Goal: Task Accomplishment & Management: Use online tool/utility

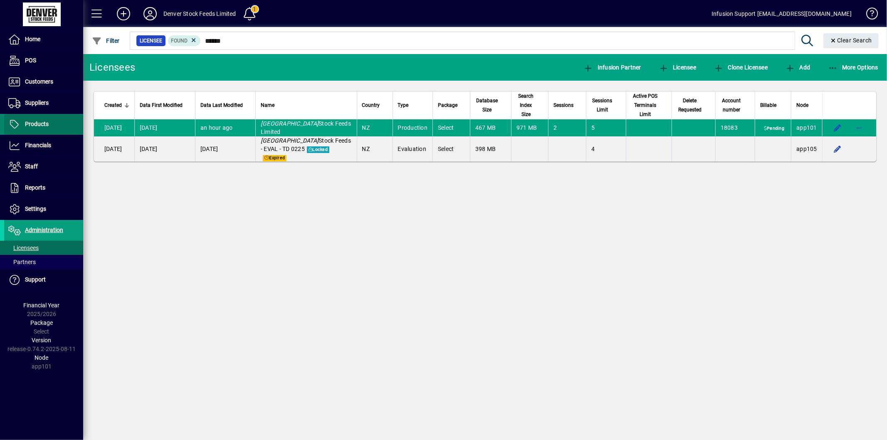
click at [41, 128] on span "Products" at bounding box center [26, 124] width 44 height 10
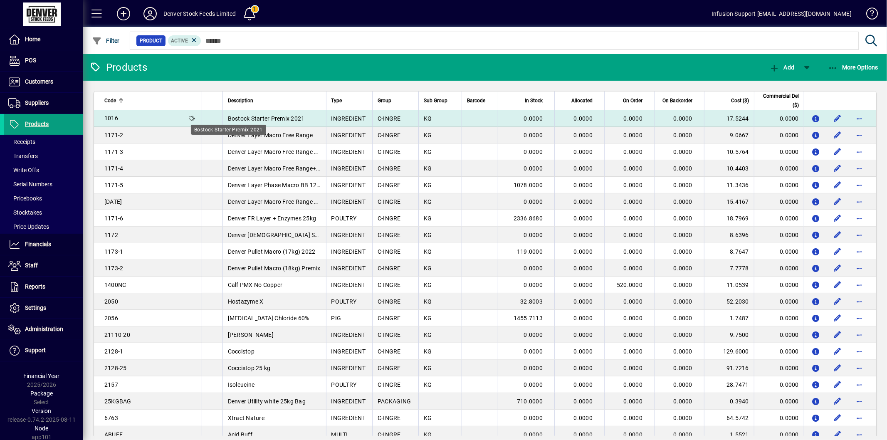
click at [228, 115] on span "Bostock Starter Premix 2021" at bounding box center [266, 118] width 77 height 7
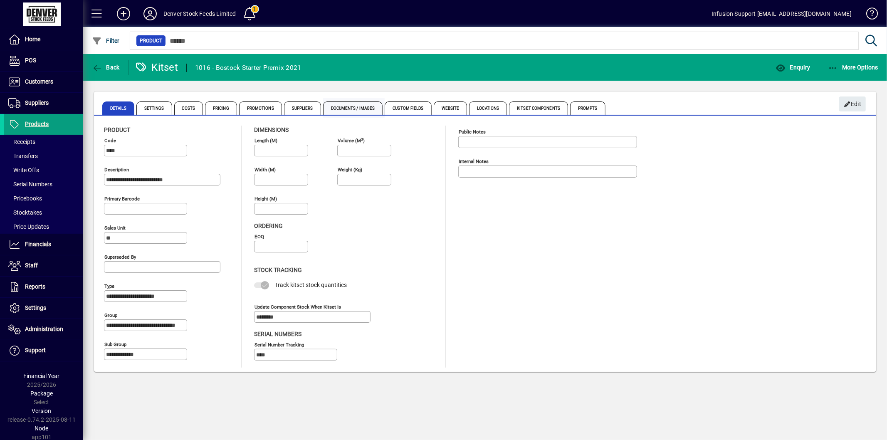
click at [358, 113] on span "Documents / Images" at bounding box center [353, 107] width 60 height 13
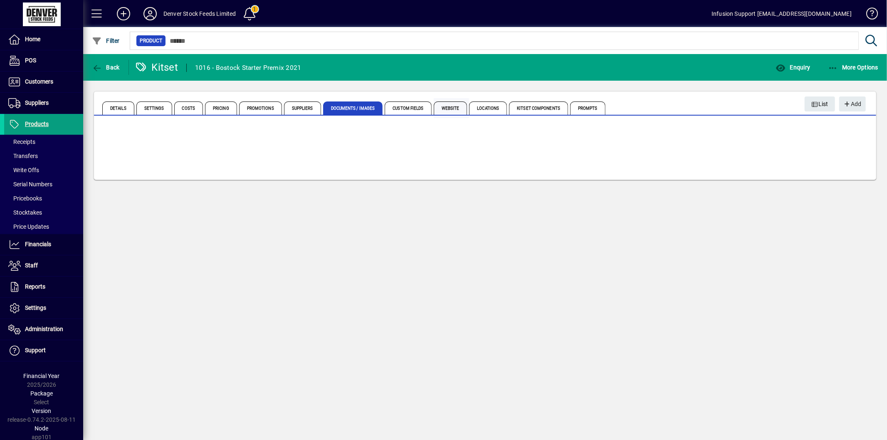
click at [461, 109] on span "Website" at bounding box center [451, 107] width 34 height 13
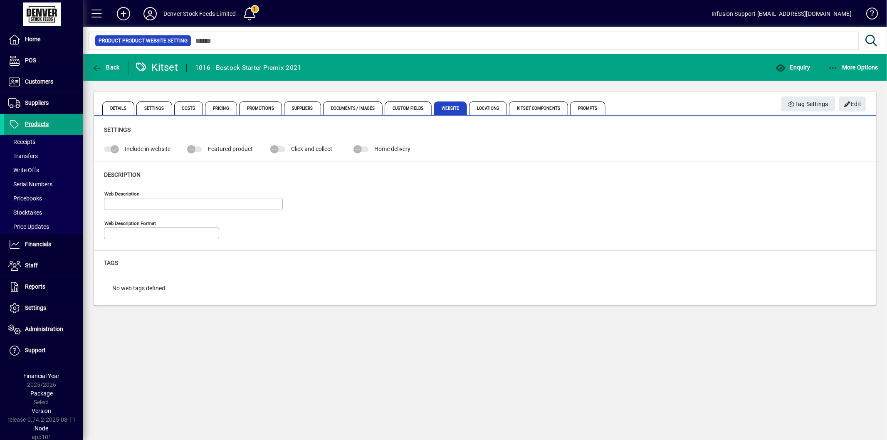
type input "**********"
click at [264, 105] on span "Promotions" at bounding box center [260, 107] width 43 height 13
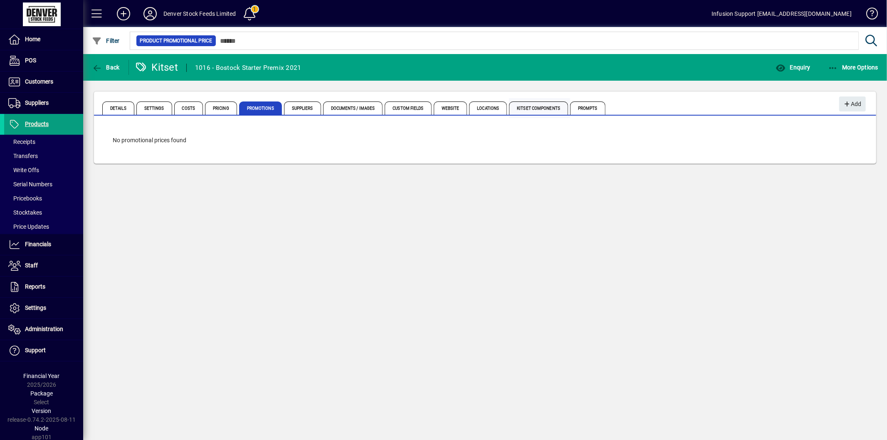
click at [536, 106] on span "Kitset Components" at bounding box center [538, 107] width 59 height 13
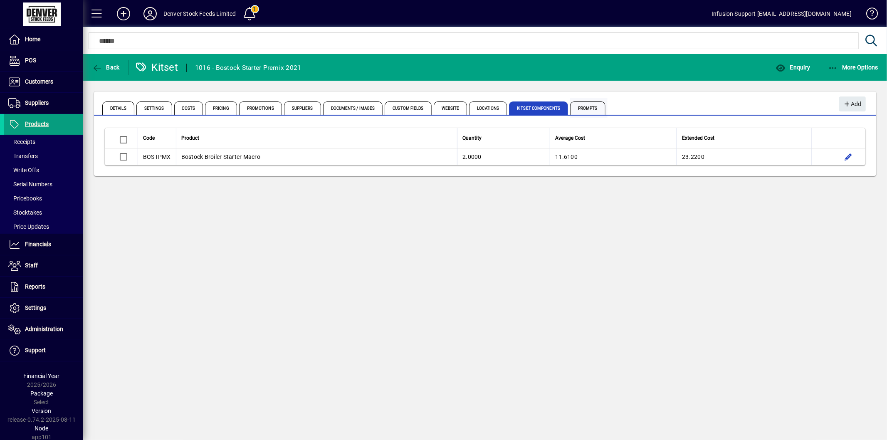
click at [576, 106] on span "Prompts" at bounding box center [587, 107] width 35 height 13
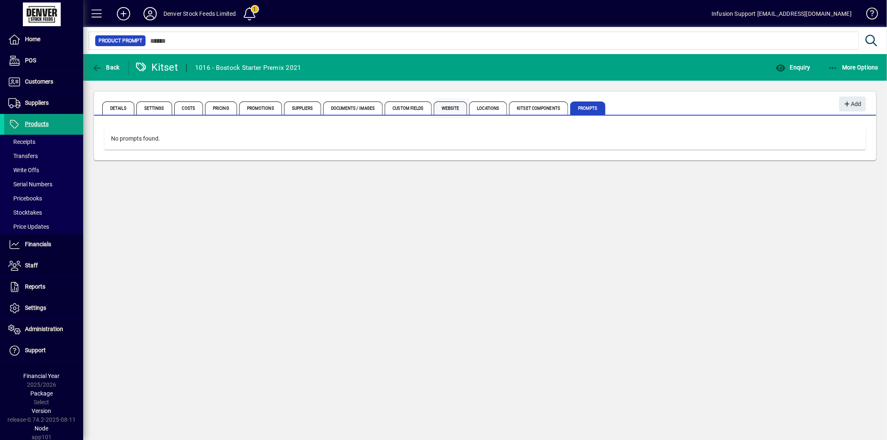
click at [451, 107] on span "Website" at bounding box center [451, 107] width 34 height 13
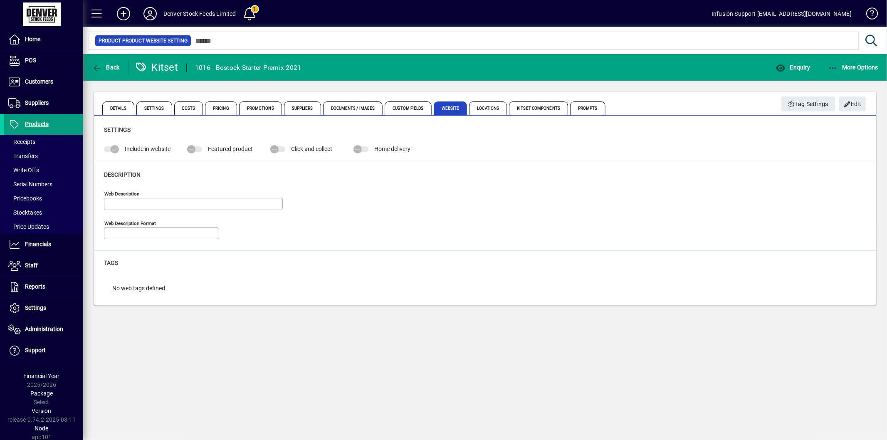
type input "**********"
click at [50, 323] on span at bounding box center [43, 329] width 79 height 20
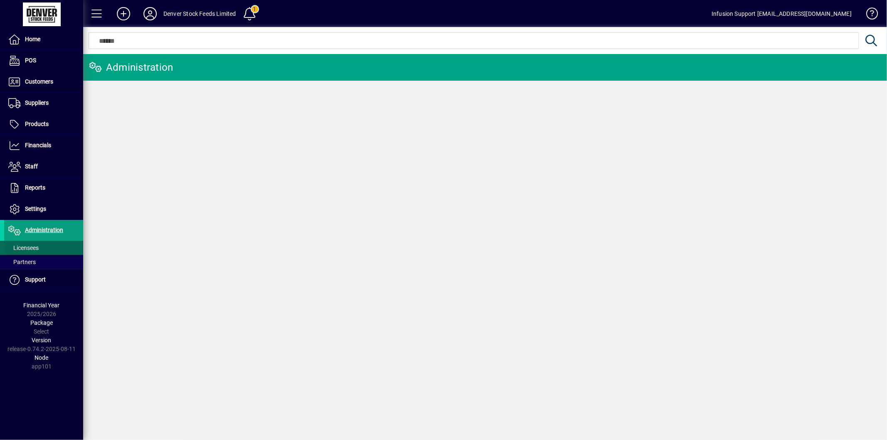
click at [57, 246] on span at bounding box center [43, 248] width 79 height 20
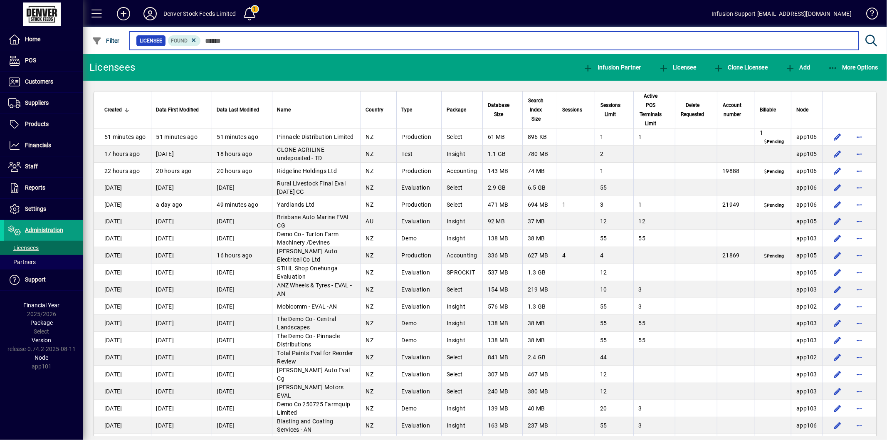
click at [221, 38] on input "text" at bounding box center [526, 41] width 651 height 12
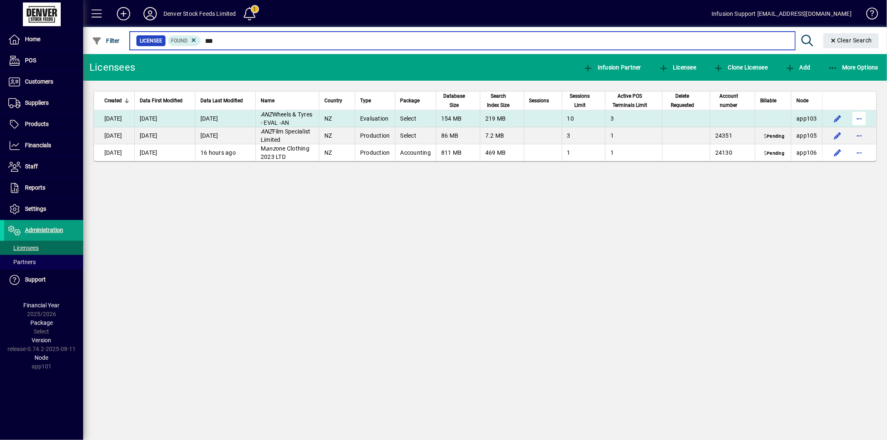
type input "***"
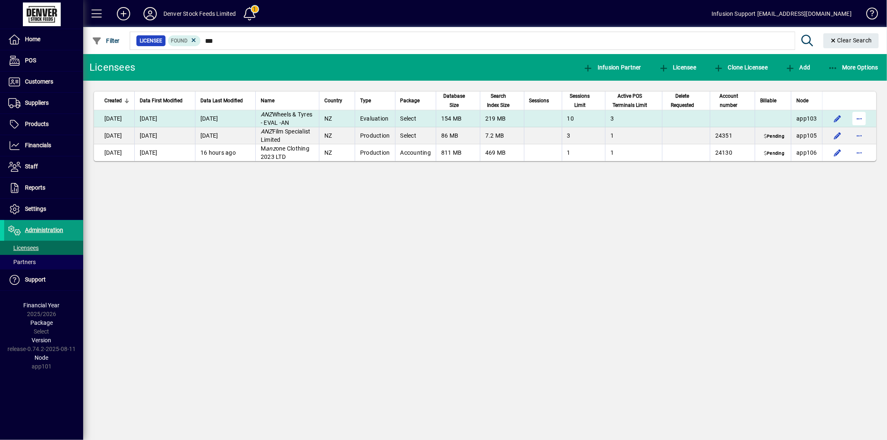
click at [857, 118] on span "button" at bounding box center [859, 119] width 20 height 20
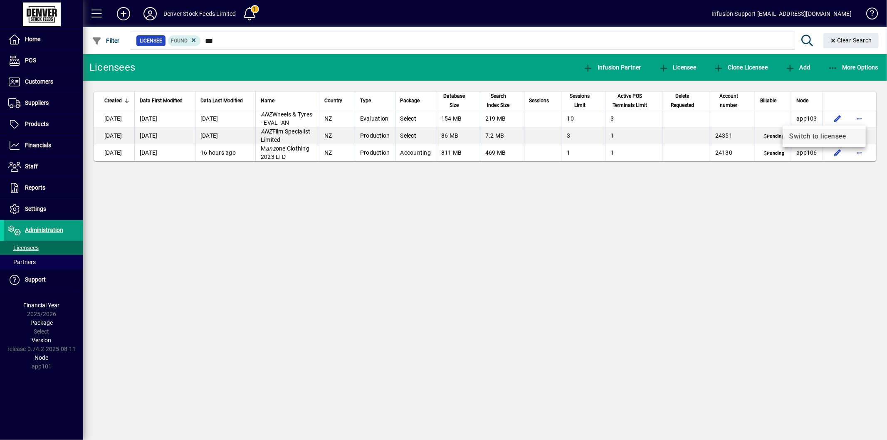
click at [809, 134] on span "Switch to licensee" at bounding box center [824, 136] width 70 height 10
